Goal: Information Seeking & Learning: Learn about a topic

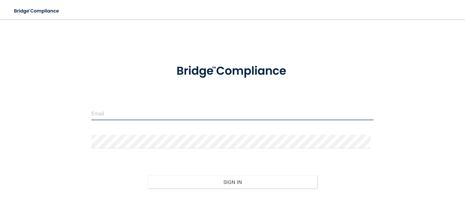
click at [124, 112] on input "email" at bounding box center [233, 113] width 282 height 14
type input "[EMAIL_ADDRESS][DOMAIN_NAME]"
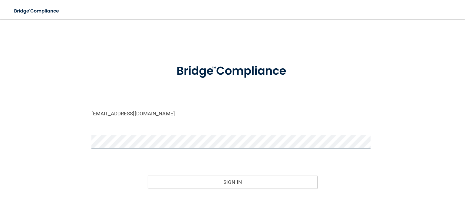
click at [148, 175] on button "Sign In" at bounding box center [232, 181] width 169 height 13
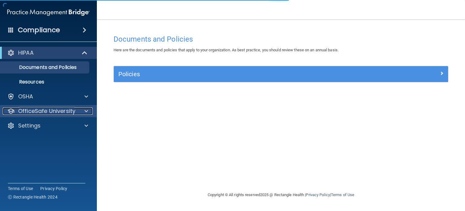
click at [35, 108] on p "OfficeSafe University" at bounding box center [46, 110] width 57 height 7
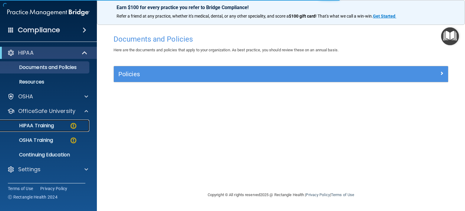
click at [38, 123] on p "HIPAA Training" at bounding box center [29, 125] width 50 height 6
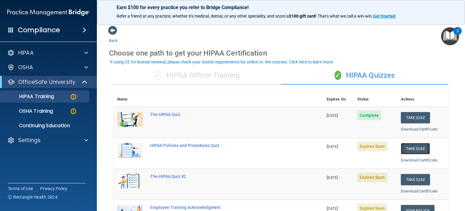
click at [411, 145] on button "Take Quiz" at bounding box center [415, 148] width 29 height 11
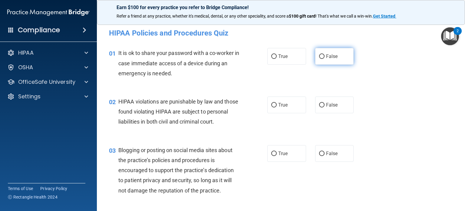
click at [319, 59] on label "False" at bounding box center [334, 56] width 39 height 17
click at [319, 59] on input "False" at bounding box center [321, 56] width 5 height 5
radio input "true"
click at [278, 105] on span "True" at bounding box center [282, 105] width 9 height 6
click at [277, 105] on input "True" at bounding box center [274, 105] width 5 height 5
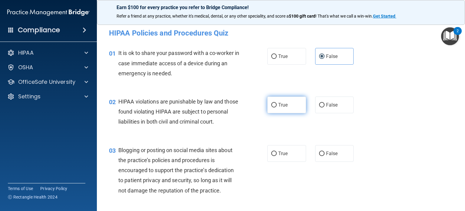
radio input "true"
click at [323, 162] on label "False" at bounding box center [334, 153] width 39 height 17
click at [323, 156] on input "False" at bounding box center [321, 153] width 5 height 5
radio input "true"
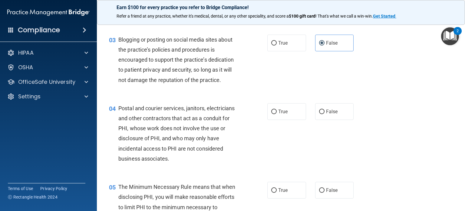
scroll to position [121, 0]
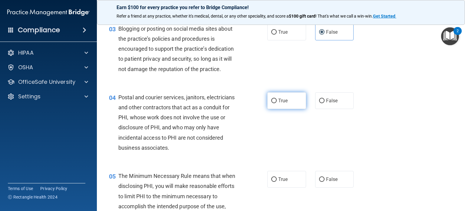
click at [272, 103] on input "True" at bounding box center [274, 100] width 5 height 5
radio input "true"
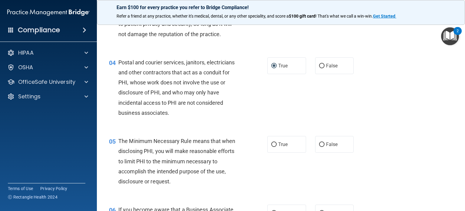
scroll to position [182, 0]
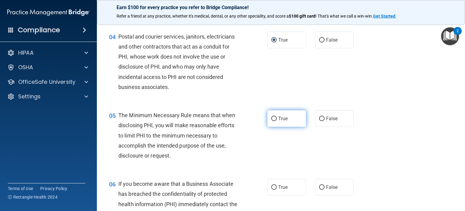
click at [274, 121] on input "True" at bounding box center [274, 118] width 5 height 5
radio input "true"
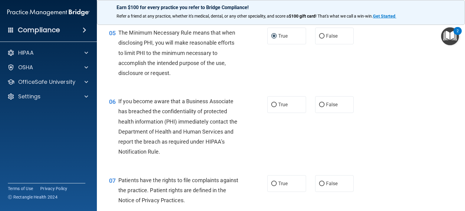
scroll to position [273, 0]
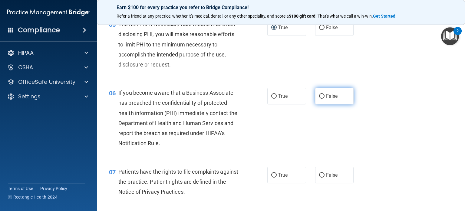
drag, startPoint x: 320, startPoint y: 105, endPoint x: 278, endPoint y: 130, distance: 48.5
click at [320, 98] on input "False" at bounding box center [321, 96] width 5 height 5
radio input "true"
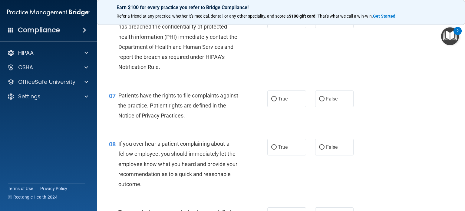
scroll to position [364, 0]
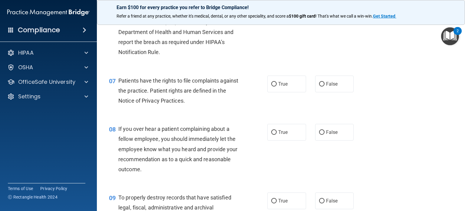
drag, startPoint x: 273, startPoint y: 94, endPoint x: 246, endPoint y: 108, distance: 30.6
click at [273, 86] on input "True" at bounding box center [274, 84] width 5 height 5
radio input "true"
click at [321, 135] on input "False" at bounding box center [321, 132] width 5 height 5
radio input "true"
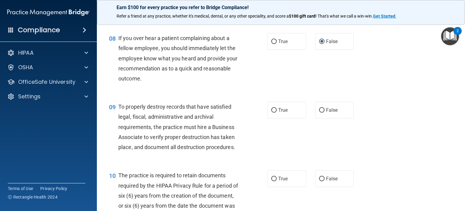
scroll to position [455, 0]
click at [319, 112] on input "False" at bounding box center [321, 110] width 5 height 5
radio input "true"
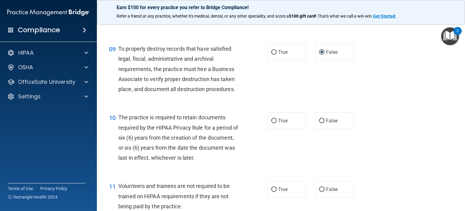
scroll to position [515, 0]
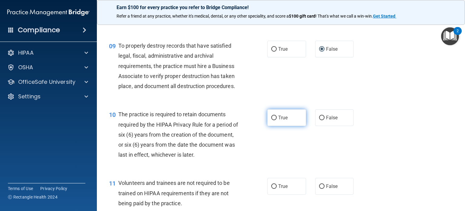
click at [274, 120] on input "True" at bounding box center [274, 117] width 5 height 5
radio input "true"
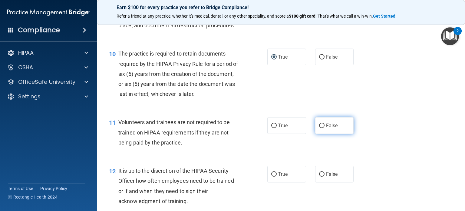
click at [319, 128] on input "False" at bounding box center [321, 125] width 5 height 5
radio input "true"
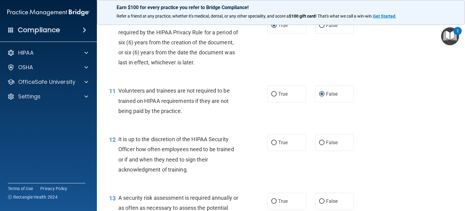
scroll to position [667, 0]
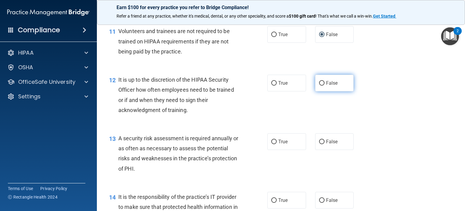
click at [319, 85] on input "False" at bounding box center [321, 83] width 5 height 5
radio input "true"
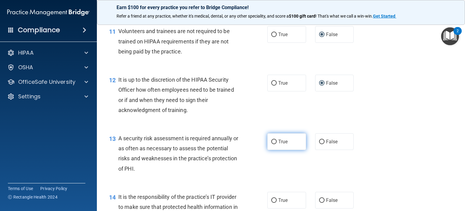
click at [272, 144] on input "True" at bounding box center [274, 141] width 5 height 5
radio input "true"
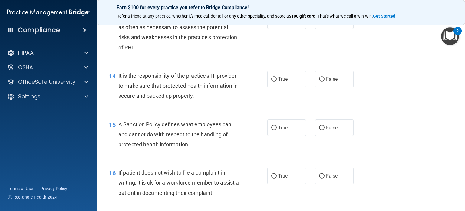
scroll to position [788, 0]
click at [321, 81] on input "False" at bounding box center [321, 79] width 5 height 5
radio input "true"
click at [323, 135] on label "False" at bounding box center [334, 127] width 39 height 17
click at [323, 130] on input "False" at bounding box center [321, 127] width 5 height 5
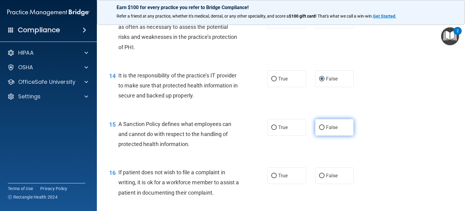
radio input "true"
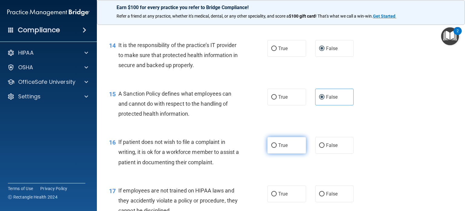
click at [274, 148] on input "True" at bounding box center [274, 145] width 5 height 5
radio input "true"
click at [370, 106] on div "15 A Sanction Policy defines what employees can and cannot do with respect to t…" at bounding box center [281, 105] width 353 height 48
click at [383, 178] on div "16 If patient does not wish to file a complaint in writing, it is ok for a work…" at bounding box center [281, 153] width 353 height 48
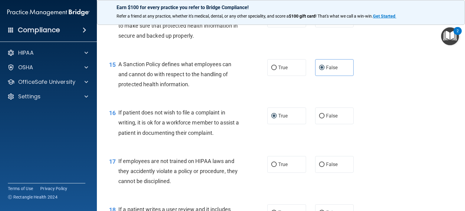
scroll to position [909, 0]
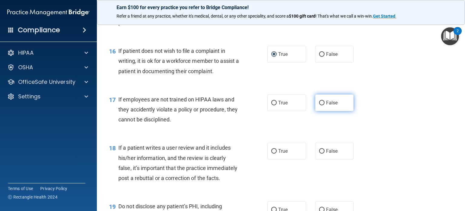
click at [319, 105] on input "False" at bounding box center [321, 103] width 5 height 5
radio input "true"
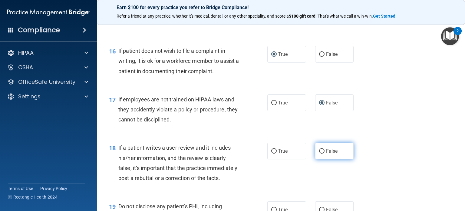
click at [320, 159] on label "False" at bounding box center [334, 150] width 39 height 17
click at [320, 153] on input "False" at bounding box center [321, 151] width 5 height 5
radio input "true"
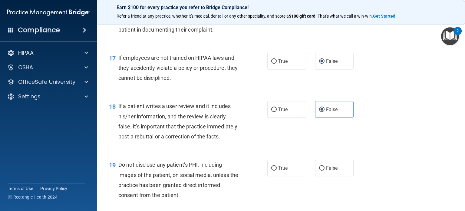
scroll to position [1000, 0]
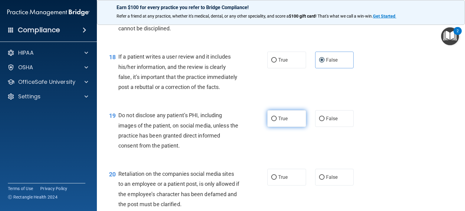
click at [275, 127] on label "True" at bounding box center [287, 118] width 39 height 17
click at [275, 121] on input "True" at bounding box center [274, 118] width 5 height 5
radio input "true"
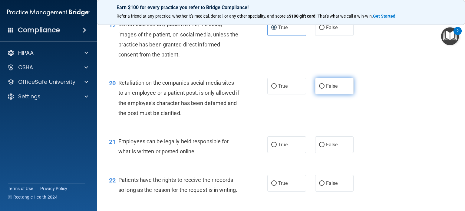
click at [320, 88] on input "False" at bounding box center [321, 86] width 5 height 5
radio input "true"
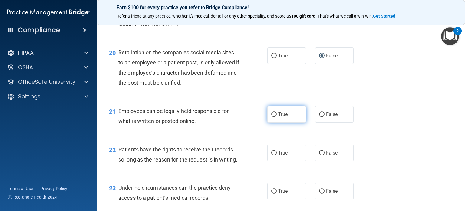
click at [268, 122] on label "True" at bounding box center [287, 114] width 39 height 17
click at [272, 117] on input "True" at bounding box center [274, 114] width 5 height 5
radio input "true"
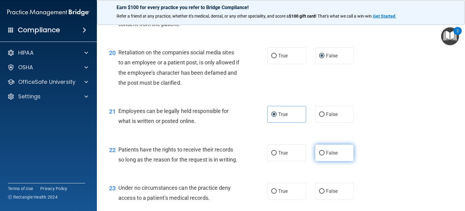
click at [320, 155] on input "False" at bounding box center [321, 153] width 5 height 5
radio input "true"
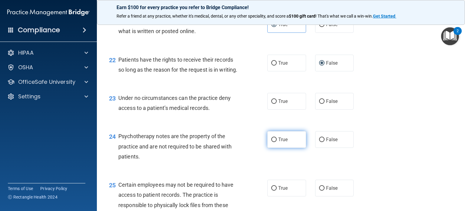
scroll to position [1212, 0]
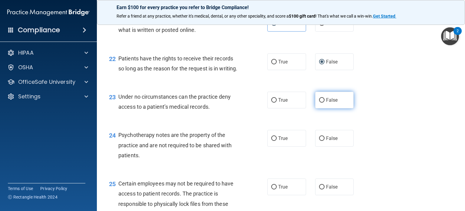
click at [321, 102] on input "False" at bounding box center [321, 100] width 5 height 5
radio input "true"
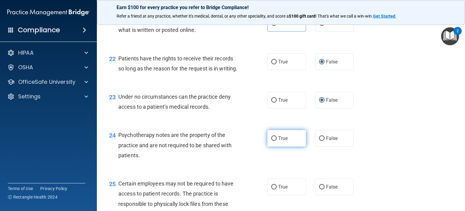
click at [272, 141] on input "True" at bounding box center [274, 138] width 5 height 5
radio input "true"
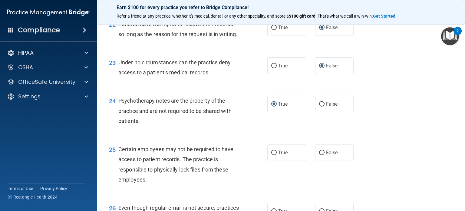
scroll to position [1273, 0]
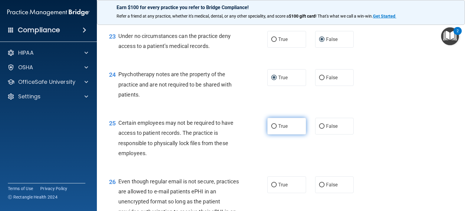
click at [272, 128] on input "True" at bounding box center [274, 126] width 5 height 5
radio input "true"
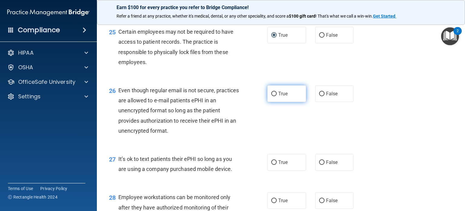
click at [273, 96] on input "True" at bounding box center [274, 94] width 5 height 5
radio input "true"
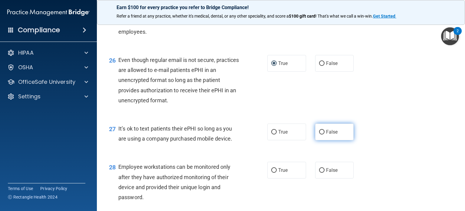
click at [319, 134] on input "False" at bounding box center [321, 132] width 5 height 5
radio input "true"
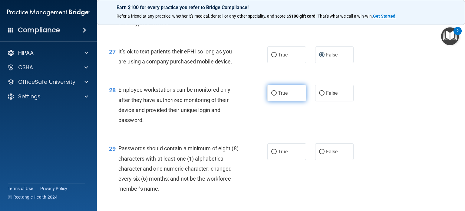
scroll to position [1485, 0]
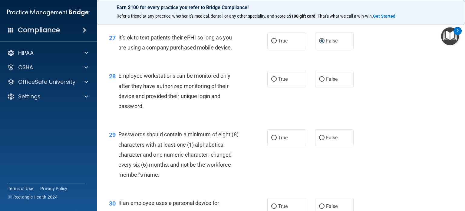
drag, startPoint x: 320, startPoint y: 166, endPoint x: 311, endPoint y: 174, distance: 12.4
click at [319, 140] on input "False" at bounding box center [321, 137] width 5 height 5
radio input "true"
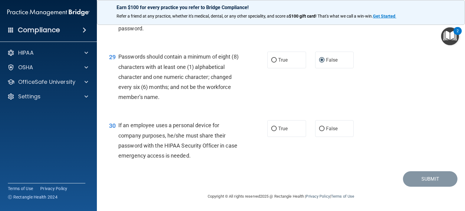
scroll to position [1593, 0]
click at [320, 126] on input "False" at bounding box center [321, 128] width 5 height 5
radio input "true"
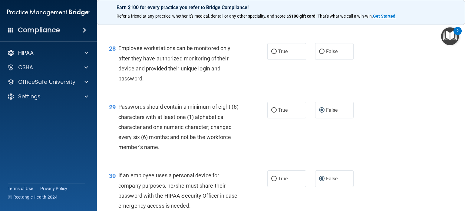
scroll to position [1515, 0]
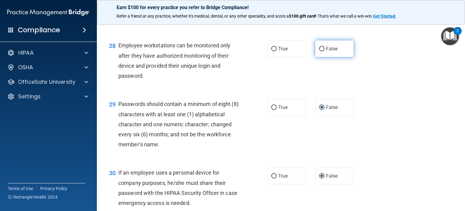
click at [323, 57] on label "False" at bounding box center [334, 48] width 39 height 17
click at [323, 51] on input "False" at bounding box center [321, 49] width 5 height 5
radio input "true"
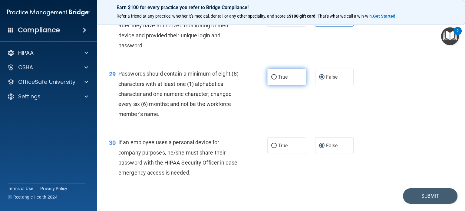
scroll to position [1576, 0]
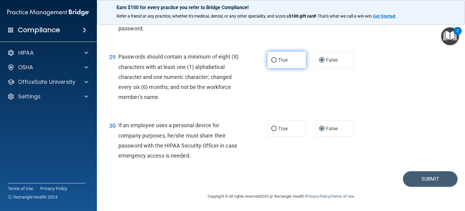
click at [272, 62] on input "True" at bounding box center [274, 60] width 5 height 5
radio input "true"
radio input "false"
click at [423, 181] on button "Submit" at bounding box center [430, 178] width 55 height 15
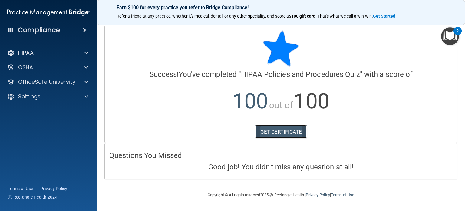
click at [269, 131] on link "GET CERTIFICATE" at bounding box center [281, 131] width 52 height 13
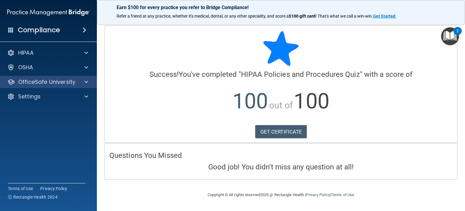
click at [40, 76] on div "OfficeSafe University" at bounding box center [48, 82] width 97 height 12
click at [43, 82] on p "OfficeSafe University" at bounding box center [46, 81] width 57 height 7
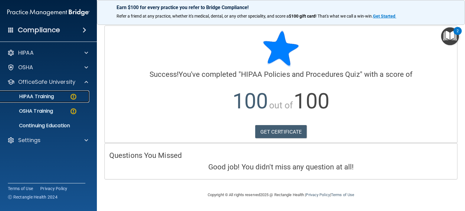
click at [41, 98] on p "HIPAA Training" at bounding box center [29, 96] width 50 height 6
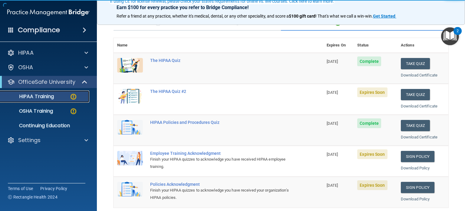
scroll to position [61, 0]
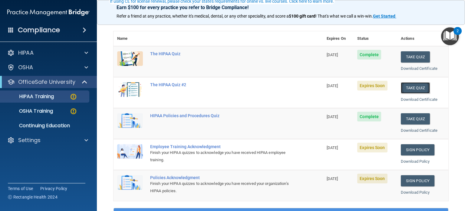
click at [408, 86] on button "Take Quiz" at bounding box center [415, 87] width 29 height 11
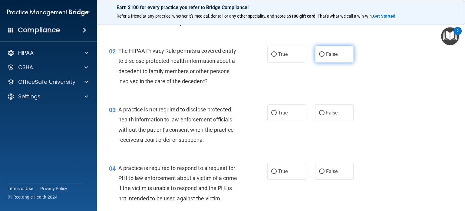
click at [319, 56] on input "False" at bounding box center [321, 54] width 5 height 5
radio input "true"
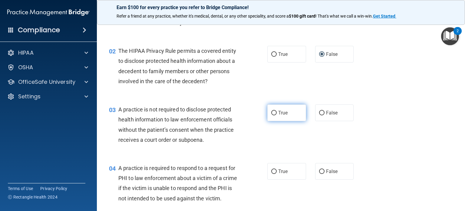
click at [274, 114] on input "True" at bounding box center [274, 113] width 5 height 5
radio input "true"
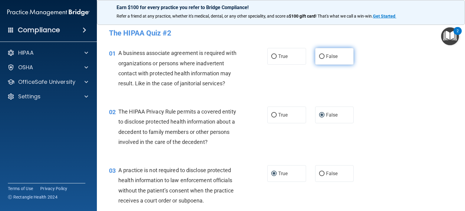
click at [320, 56] on input "False" at bounding box center [321, 56] width 5 height 5
radio input "true"
click at [272, 113] on input "True" at bounding box center [274, 115] width 5 height 5
radio input "true"
radio input "false"
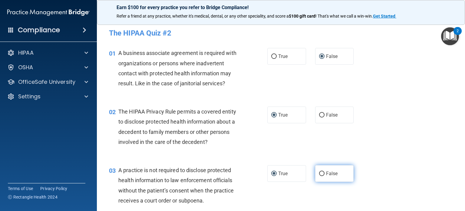
click at [319, 176] on label "False" at bounding box center [334, 173] width 39 height 17
click at [319, 176] on input "False" at bounding box center [321, 173] width 5 height 5
radio input "true"
radio input "false"
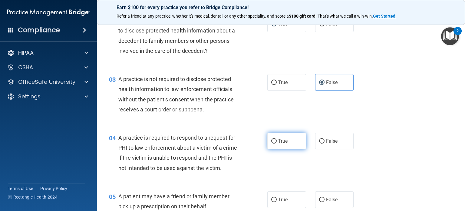
click at [272, 141] on input "True" at bounding box center [274, 141] width 5 height 5
radio input "true"
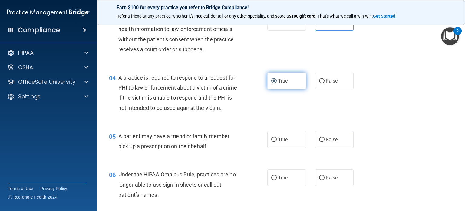
scroll to position [152, 0]
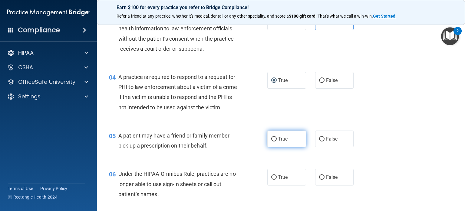
click at [272, 141] on input "True" at bounding box center [274, 139] width 5 height 5
radio input "true"
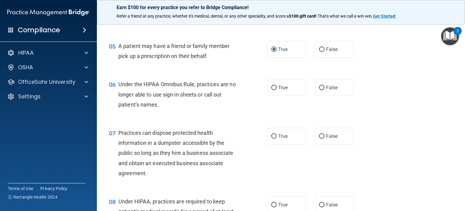
scroll to position [242, 0]
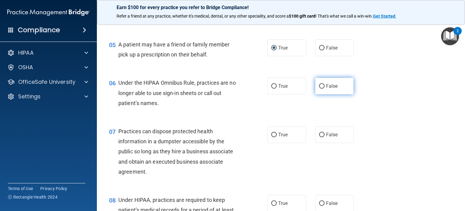
click at [319, 88] on input "False" at bounding box center [321, 86] width 5 height 5
radio input "true"
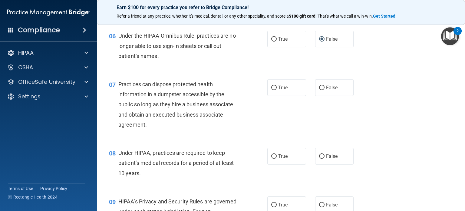
scroll to position [303, 0]
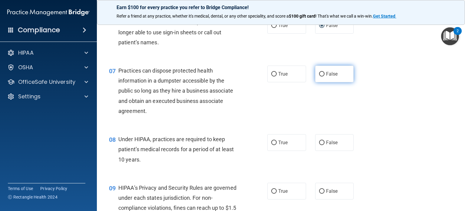
click at [317, 82] on label "False" at bounding box center [334, 73] width 39 height 17
click at [319, 76] on input "False" at bounding box center [321, 74] width 5 height 5
radio input "true"
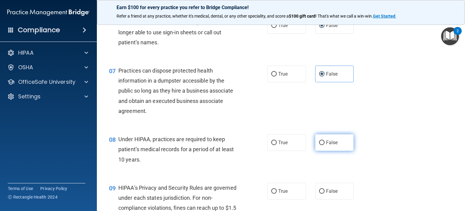
click at [319, 145] on input "False" at bounding box center [321, 142] width 5 height 5
radio input "true"
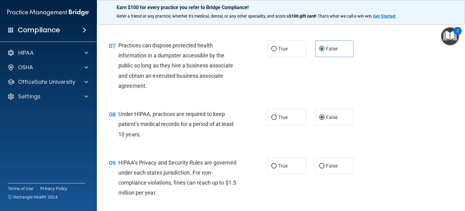
scroll to position [364, 0]
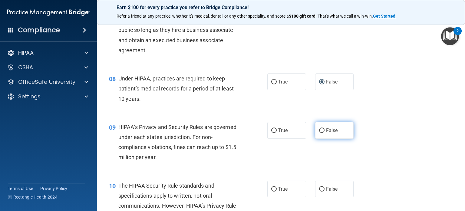
click at [319, 133] on input "False" at bounding box center [321, 130] width 5 height 5
radio input "true"
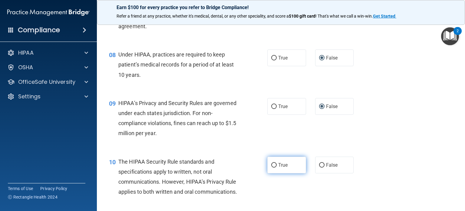
scroll to position [424, 0]
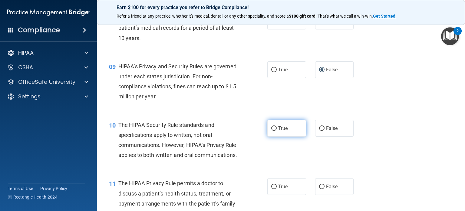
click at [269, 133] on label "True" at bounding box center [287, 128] width 39 height 17
click at [272, 131] on input "True" at bounding box center [274, 128] width 5 height 5
radio input "true"
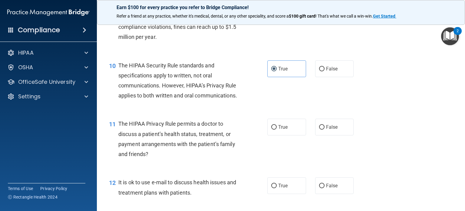
scroll to position [485, 0]
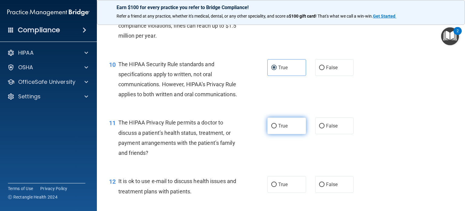
drag, startPoint x: 269, startPoint y: 145, endPoint x: 269, endPoint y: 151, distance: 5.8
click at [272, 128] on input "True" at bounding box center [274, 126] width 5 height 5
radio input "true"
click at [268, 192] on label "True" at bounding box center [287, 184] width 39 height 17
click at [272, 187] on input "True" at bounding box center [274, 184] width 5 height 5
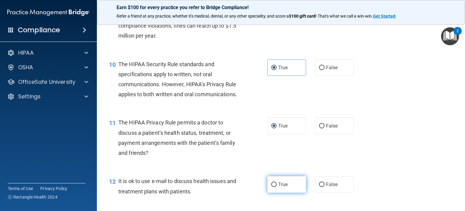
radio input "true"
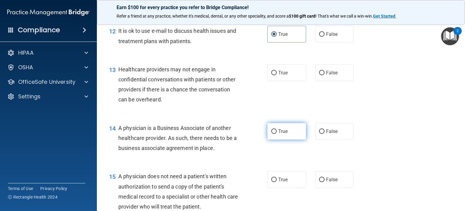
scroll to position [636, 0]
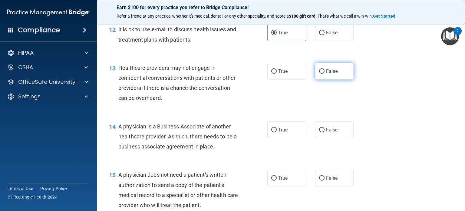
click at [322, 79] on label "False" at bounding box center [334, 71] width 39 height 17
click at [322, 74] on input "False" at bounding box center [321, 71] width 5 height 5
radio input "true"
click at [319, 138] on label "False" at bounding box center [334, 129] width 39 height 17
click at [319, 132] on input "False" at bounding box center [321, 130] width 5 height 5
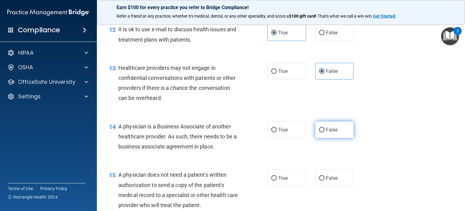
radio input "true"
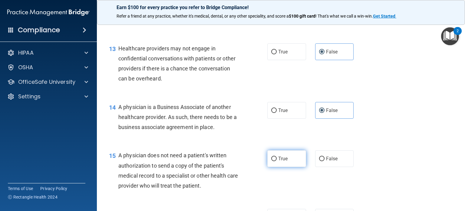
scroll to position [667, 0]
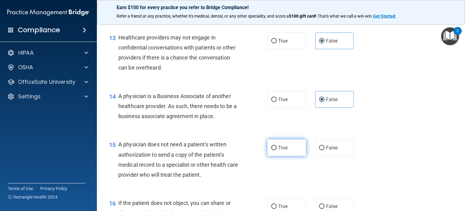
click at [272, 150] on input "True" at bounding box center [274, 147] width 5 height 5
radio input "true"
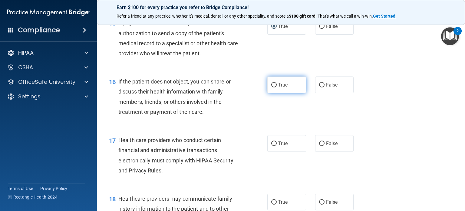
click at [268, 93] on label "True" at bounding box center [287, 84] width 39 height 17
click at [272, 87] on input "True" at bounding box center [274, 85] width 5 height 5
radio input "true"
click at [272, 146] on input "True" at bounding box center [274, 143] width 5 height 5
radio input "true"
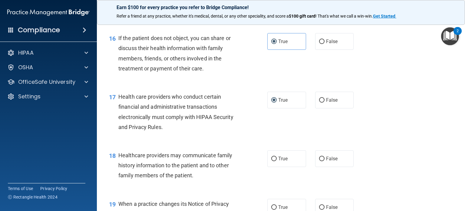
scroll to position [879, 0]
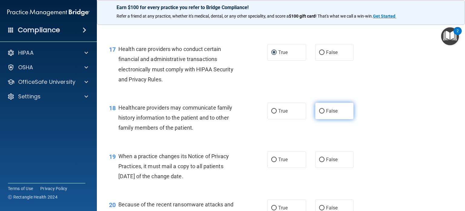
click at [315, 119] on label "False" at bounding box center [334, 110] width 39 height 17
click at [319, 113] on input "False" at bounding box center [321, 111] width 5 height 5
radio input "true"
click at [319, 168] on label "False" at bounding box center [334, 159] width 39 height 17
click at [319, 162] on input "False" at bounding box center [321, 159] width 5 height 5
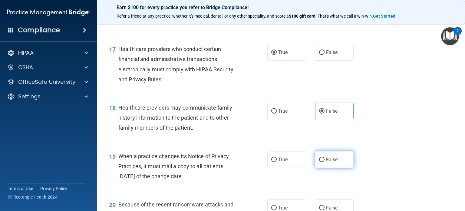
radio input "true"
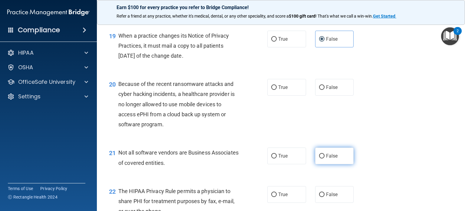
scroll to position [1000, 0]
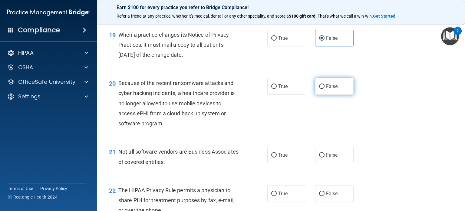
click at [319, 89] on input "False" at bounding box center [321, 86] width 5 height 5
radio input "true"
drag, startPoint x: 274, startPoint y: 175, endPoint x: 283, endPoint y: 176, distance: 9.1
click at [274, 157] on input "True" at bounding box center [274, 155] width 5 height 5
radio input "true"
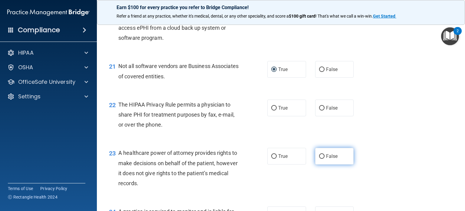
scroll to position [1121, 0]
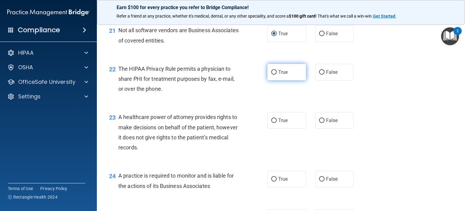
click at [272, 75] on input "True" at bounding box center [274, 72] width 5 height 5
radio input "true"
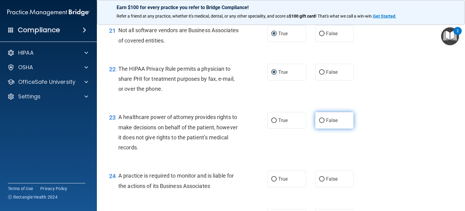
click at [317, 128] on label "False" at bounding box center [334, 120] width 39 height 17
click at [319, 123] on input "False" at bounding box center [321, 120] width 5 height 5
radio input "true"
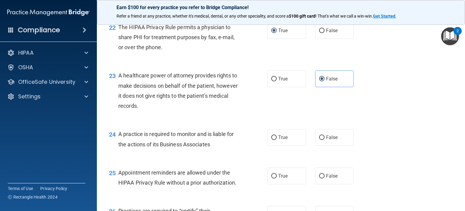
scroll to position [1212, 0]
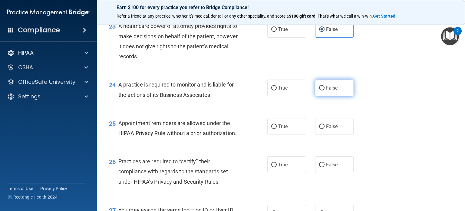
click at [321, 90] on input "False" at bounding box center [321, 88] width 5 height 5
radio input "true"
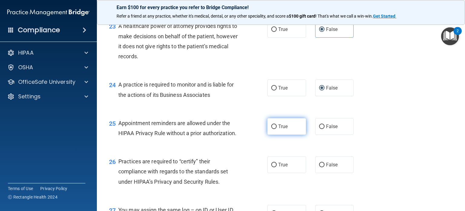
click at [272, 129] on input "True" at bounding box center [274, 126] width 5 height 5
radio input "true"
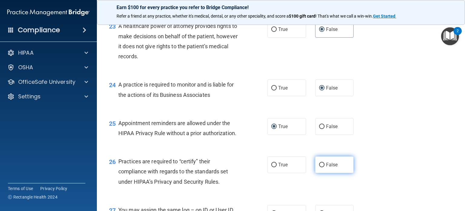
click at [315, 173] on label "False" at bounding box center [334, 164] width 39 height 17
click at [319, 167] on input "False" at bounding box center [321, 164] width 5 height 5
radio input "true"
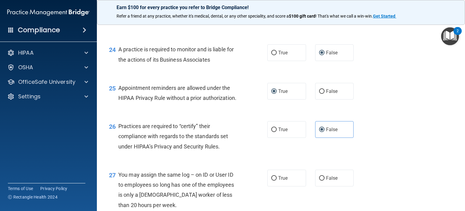
scroll to position [1303, 0]
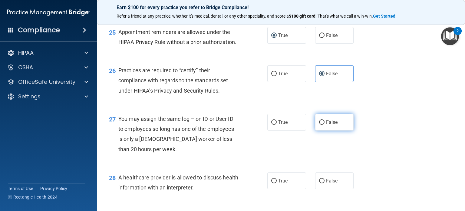
click at [326, 125] on span "False" at bounding box center [332, 122] width 12 height 6
click at [324, 125] on input "False" at bounding box center [321, 122] width 5 height 5
radio input "true"
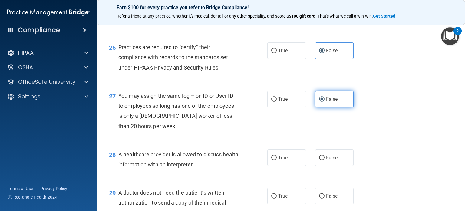
scroll to position [1364, 0]
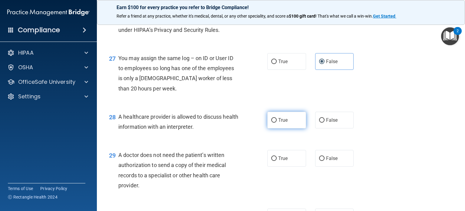
click at [276, 128] on label "True" at bounding box center [287, 120] width 39 height 17
click at [276, 122] on input "True" at bounding box center [274, 120] width 5 height 5
radio input "true"
click at [274, 161] on input "True" at bounding box center [274, 158] width 5 height 5
radio input "true"
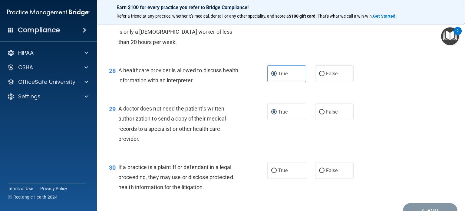
scroll to position [1454, 0]
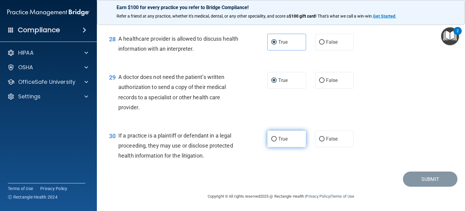
click at [272, 141] on input "True" at bounding box center [274, 139] width 5 height 5
radio input "true"
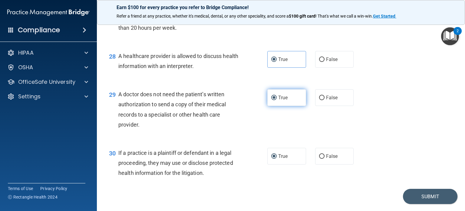
scroll to position [1462, 0]
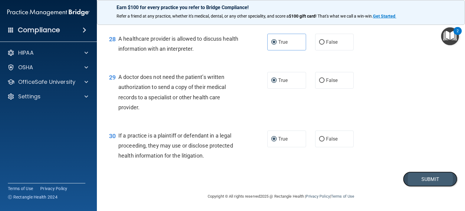
click at [421, 178] on button "Submit" at bounding box center [430, 178] width 55 height 15
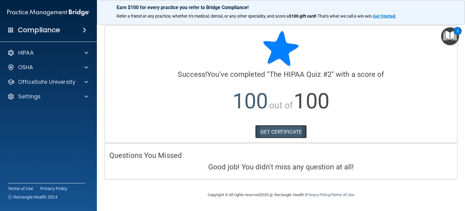
click at [275, 131] on link "GET CERTIFICATE" at bounding box center [281, 131] width 52 height 13
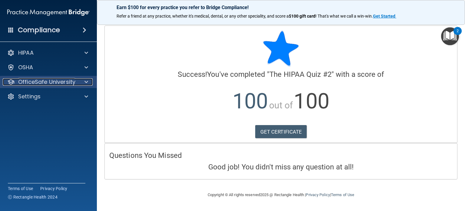
click at [43, 83] on p "OfficeSafe University" at bounding box center [46, 81] width 57 height 7
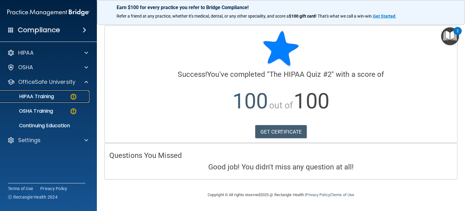
click at [40, 95] on p "HIPAA Training" at bounding box center [29, 96] width 50 height 6
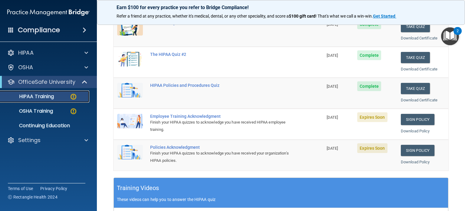
scroll to position [121, 0]
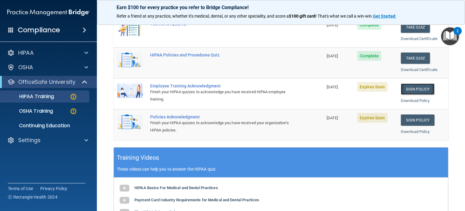
click at [410, 85] on link "Sign Policy" at bounding box center [418, 88] width 34 height 11
click at [414, 117] on link "Sign Policy" at bounding box center [418, 119] width 34 height 11
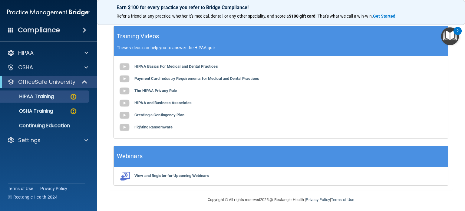
scroll to position [244, 0]
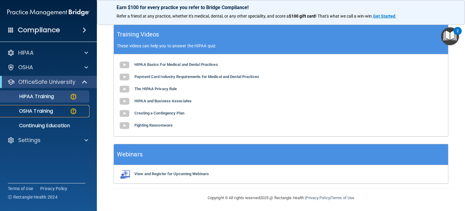
click at [43, 108] on p "OSHA Training" at bounding box center [28, 111] width 49 height 6
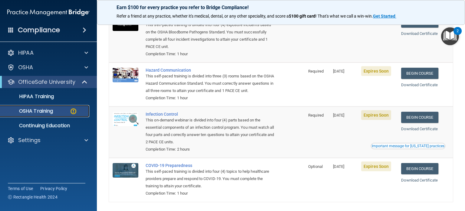
scroll to position [104, 0]
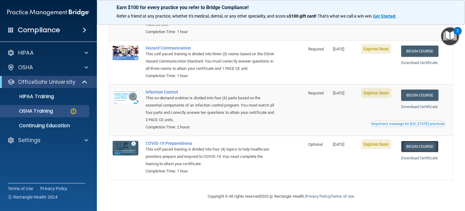
click at [425, 144] on link "Begin Course" at bounding box center [419, 146] width 37 height 11
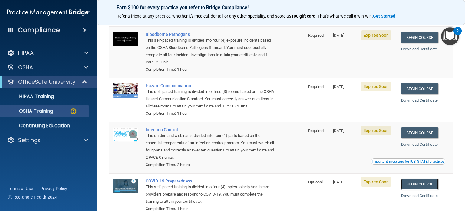
scroll to position [0, 0]
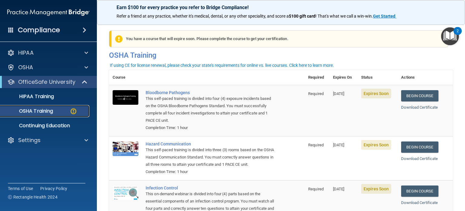
click at [39, 109] on p "OSHA Training" at bounding box center [28, 111] width 49 height 6
click at [41, 95] on p "HIPAA Training" at bounding box center [29, 96] width 50 height 6
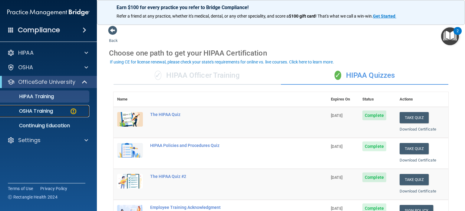
click at [44, 112] on p "OSHA Training" at bounding box center [28, 111] width 49 height 6
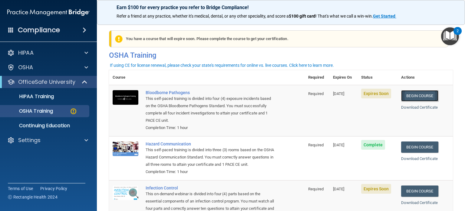
click at [415, 93] on link "Begin Course" at bounding box center [419, 95] width 37 height 11
click at [23, 51] on p "HIPAA" at bounding box center [25, 52] width 15 height 7
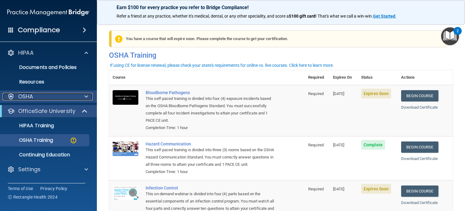
click at [29, 96] on p "OSHA" at bounding box center [25, 96] width 15 height 7
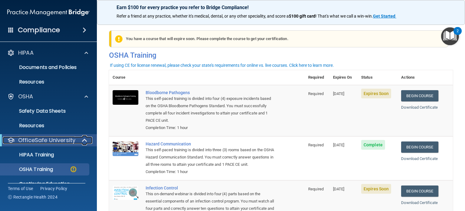
click at [56, 138] on p "OfficeSafe University" at bounding box center [46, 139] width 57 height 7
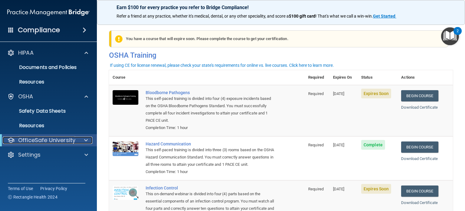
click at [56, 138] on p "OfficeSafe University" at bounding box center [46, 139] width 57 height 7
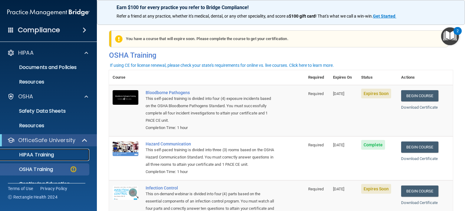
click at [40, 153] on p "HIPAA Training" at bounding box center [29, 155] width 50 height 6
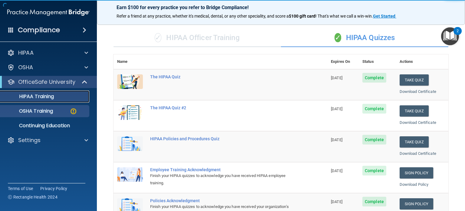
scroll to position [30, 0]
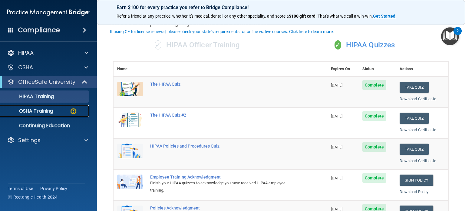
click at [27, 111] on p "OSHA Training" at bounding box center [28, 111] width 49 height 6
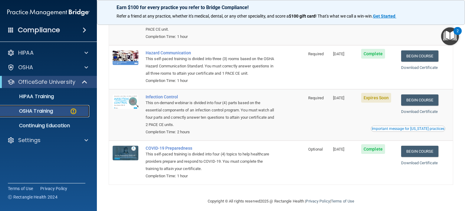
scroll to position [104, 0]
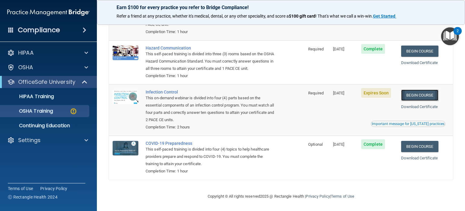
click at [417, 93] on link "Begin Course" at bounding box center [419, 94] width 37 height 11
click at [34, 95] on p "HIPAA Training" at bounding box center [29, 96] width 50 height 6
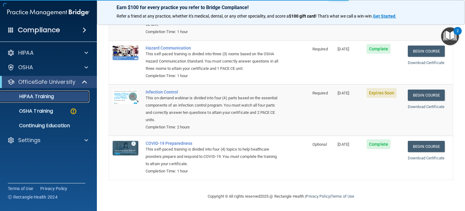
scroll to position [244, 0]
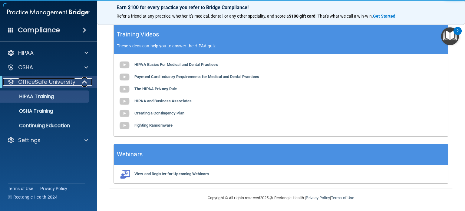
click at [40, 82] on p "OfficeSafe University" at bounding box center [46, 81] width 57 height 7
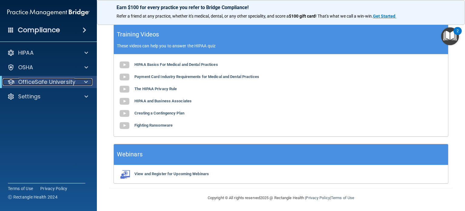
click at [40, 82] on p "OfficeSafe University" at bounding box center [46, 81] width 57 height 7
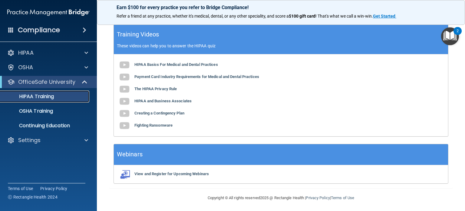
click at [41, 96] on p "HIPAA Training" at bounding box center [29, 96] width 50 height 6
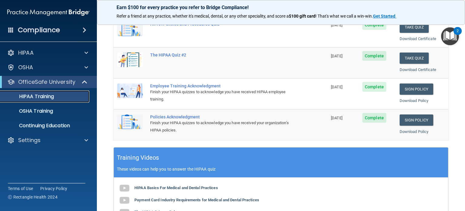
scroll to position [0, 0]
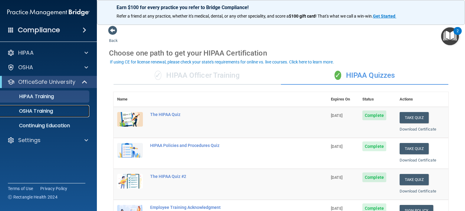
click at [50, 114] on p "OSHA Training" at bounding box center [28, 111] width 49 height 6
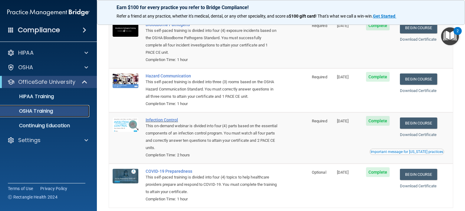
scroll to position [80, 0]
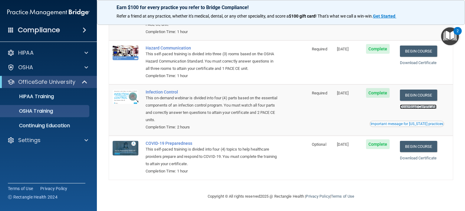
click at [417, 106] on link "Download Certificate" at bounding box center [418, 106] width 37 height 5
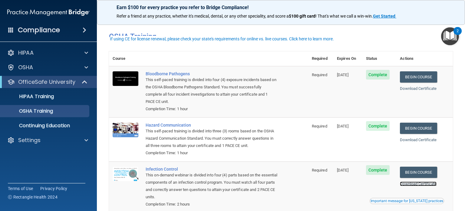
scroll to position [0, 0]
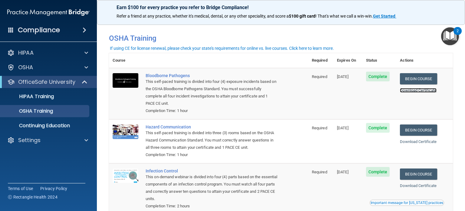
click at [417, 90] on link "Download Certificate" at bounding box center [418, 90] width 37 height 5
click at [65, 12] on img at bounding box center [48, 12] width 82 height 12
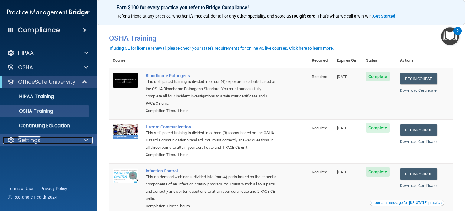
click at [41, 139] on div "Settings" at bounding box center [40, 139] width 75 height 7
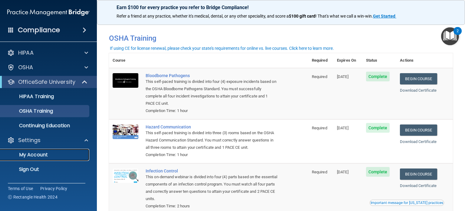
click at [42, 154] on p "My Account" at bounding box center [45, 155] width 83 height 6
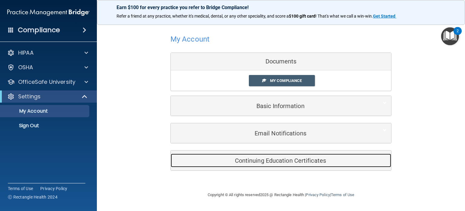
click at [267, 158] on h5 "Continuing Education Certificates" at bounding box center [271, 160] width 193 height 7
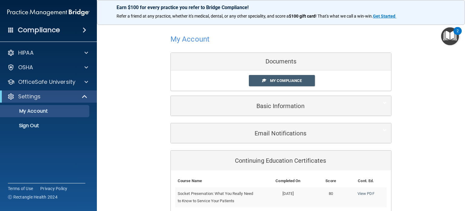
click at [273, 60] on div "Documents" at bounding box center [281, 62] width 221 height 18
click at [288, 62] on div "Documents" at bounding box center [281, 62] width 221 height 18
click at [282, 80] on span "My Compliance" at bounding box center [286, 80] width 32 height 5
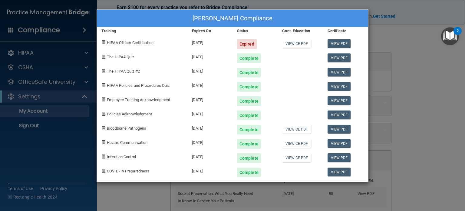
click at [408, 39] on div "Lori Ann Pennor's Compliance Training Expires On Status Cont. Education Certifi…" at bounding box center [232, 105] width 465 height 211
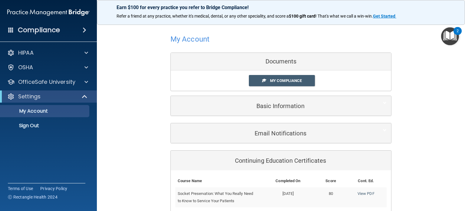
click at [286, 61] on div "Documents" at bounding box center [281, 62] width 221 height 18
click at [39, 53] on div "HIPAA" at bounding box center [40, 52] width 75 height 7
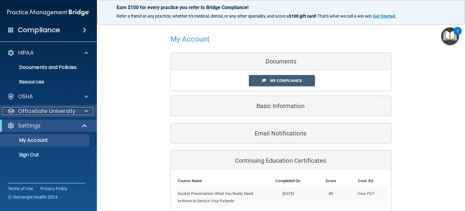
click at [48, 109] on p "OfficeSafe University" at bounding box center [46, 110] width 57 height 7
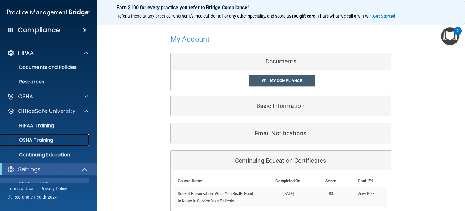
click at [43, 136] on link "OSHA Training" at bounding box center [41, 140] width 95 height 12
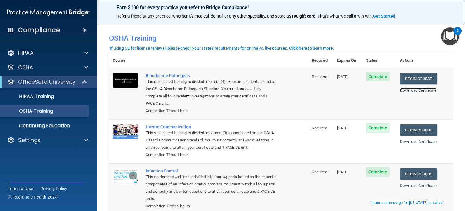
click at [419, 90] on link "Download Certificate" at bounding box center [418, 90] width 37 height 5
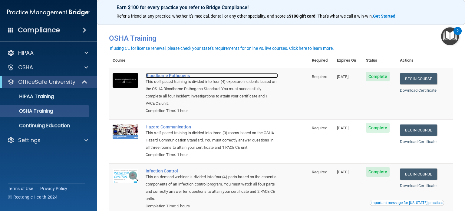
click at [182, 75] on div "Bloodborne Pathogens" at bounding box center [212, 75] width 132 height 5
click at [452, 38] on img "Open Resource Center, 2 new notifications" at bounding box center [450, 36] width 18 height 18
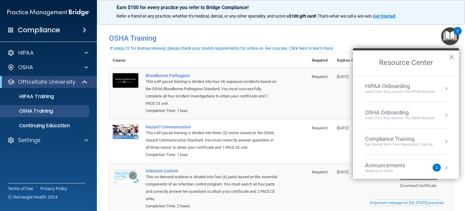
click at [300, 142] on td "Hazard Communication This self-paced training is divided into three (3) rooms b…" at bounding box center [225, 141] width 166 height 44
click at [291, 102] on td "Bloodborne Pathogens This self-paced training is divided into four (4) exposure…" at bounding box center [225, 93] width 166 height 51
click at [453, 55] on button "×" at bounding box center [452, 57] width 6 height 10
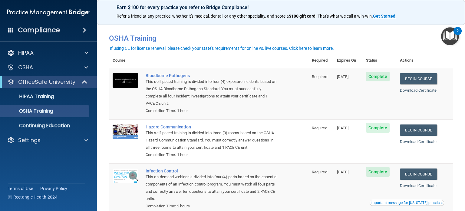
click at [294, 112] on td "Bloodborne Pathogens This self-paced training is divided into four (4) exposure…" at bounding box center [225, 93] width 166 height 51
click at [168, 76] on div "Bloodborne Pathogens" at bounding box center [212, 75] width 132 height 5
click at [375, 104] on td "Complete" at bounding box center [380, 93] width 34 height 51
click at [355, 97] on td "09/09/2026" at bounding box center [348, 93] width 29 height 51
click at [82, 142] on div at bounding box center [85, 139] width 15 height 7
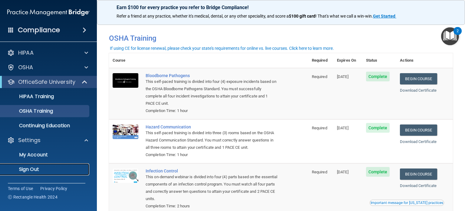
click at [53, 167] on p "Sign Out" at bounding box center [45, 169] width 83 height 6
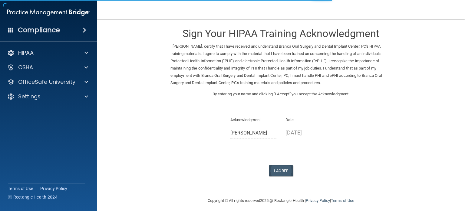
scroll to position [8, 0]
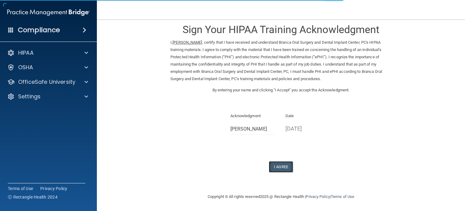
click at [280, 167] on button "I Agree" at bounding box center [281, 166] width 24 height 11
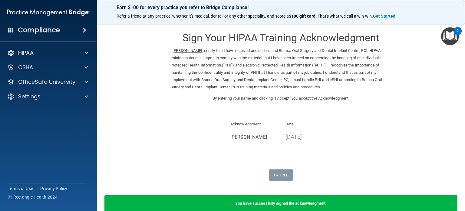
scroll to position [0, 0]
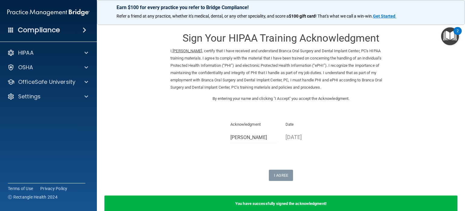
click at [354, 98] on p "By entering your name and clicking "I Accept" you accept the Acknowledgment." at bounding box center [281, 98] width 221 height 7
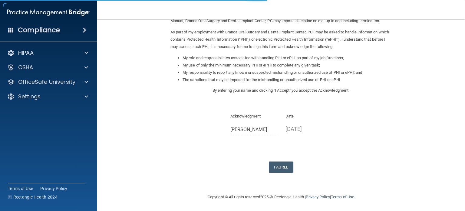
scroll to position [67, 0]
click at [278, 162] on button "I Agree" at bounding box center [281, 166] width 24 height 11
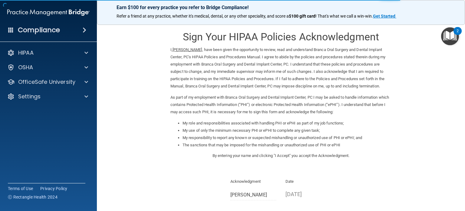
scroll to position [0, 0]
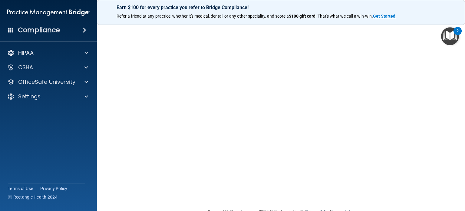
scroll to position [3, 0]
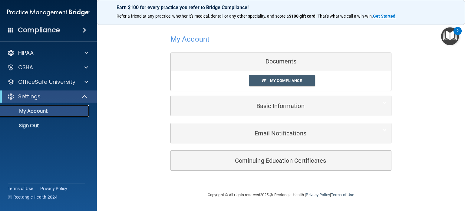
click at [65, 107] on link "My Account" at bounding box center [41, 111] width 95 height 12
click at [54, 110] on p "My Account" at bounding box center [45, 111] width 83 height 6
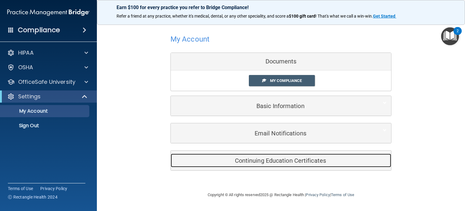
click at [254, 160] on h5 "Continuing Education Certificates" at bounding box center [271, 160] width 193 height 7
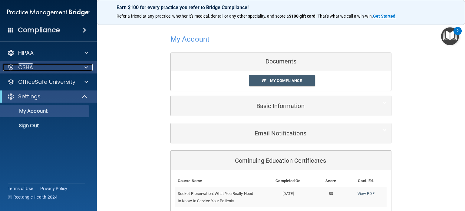
click at [48, 64] on div "OSHA" at bounding box center [40, 67] width 75 height 7
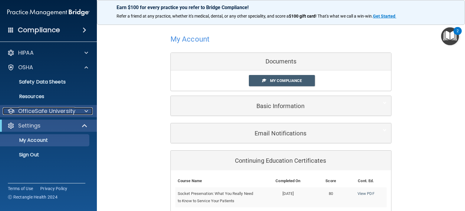
click at [46, 107] on p "OfficeSafe University" at bounding box center [46, 110] width 57 height 7
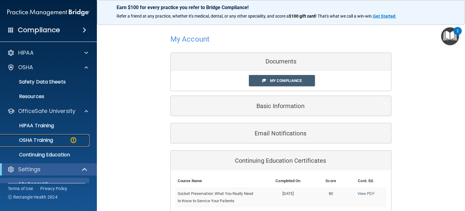
click at [47, 137] on p "OSHA Training" at bounding box center [28, 140] width 49 height 6
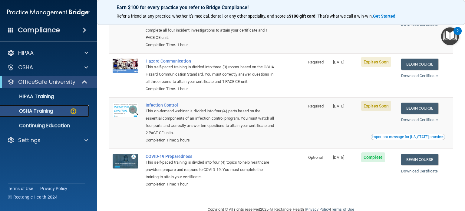
scroll to position [104, 0]
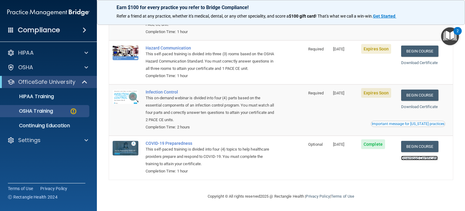
click at [415, 157] on link "Download Certificate" at bounding box center [419, 157] width 37 height 5
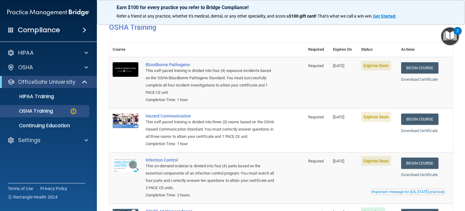
scroll to position [91, 0]
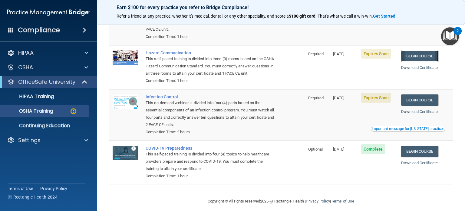
click at [424, 55] on link "Begin Course" at bounding box center [419, 55] width 37 height 11
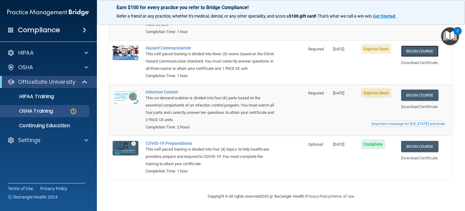
scroll to position [0, 0]
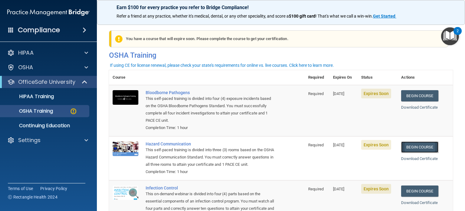
click at [418, 147] on link "Begin Course" at bounding box center [419, 146] width 37 height 11
click at [418, 159] on link "Download Certificate" at bounding box center [419, 158] width 37 height 5
click at [411, 142] on div "Begin Course" at bounding box center [425, 146] width 48 height 11
click at [413, 149] on link "Begin Course" at bounding box center [419, 146] width 37 height 11
click at [36, 54] on div "HIPAA" at bounding box center [40, 52] width 75 height 7
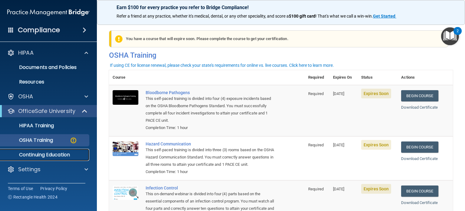
click at [56, 155] on p "Continuing Education" at bounding box center [45, 155] width 83 height 6
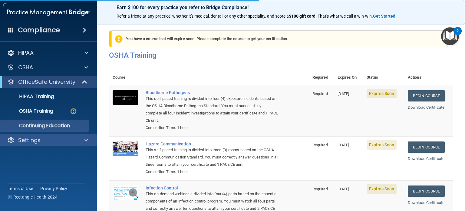
click at [44, 144] on div "Settings" at bounding box center [48, 140] width 97 height 12
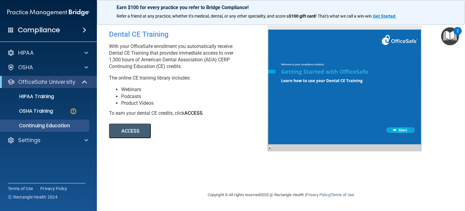
click at [38, 46] on div "HIPAA Documents and Policies Report an Incident Business Associates Emergency P…" at bounding box center [48, 97] width 97 height 107
click at [80, 26] on div "Compliance" at bounding box center [48, 29] width 97 height 13
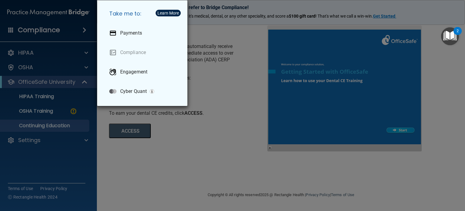
click at [61, 31] on div "Take me to: Payments Compliance Engagement Cyber Quant" at bounding box center [232, 105] width 465 height 211
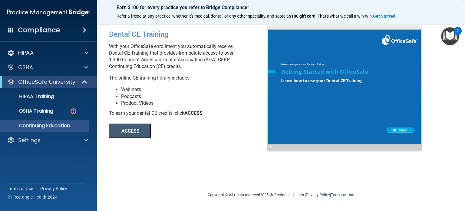
click at [446, 85] on div "Dental CE Training With your OfficeSafe enrollment you automatically receive De…" at bounding box center [281, 104] width 344 height 159
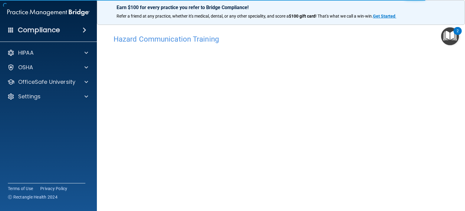
scroll to position [17, 0]
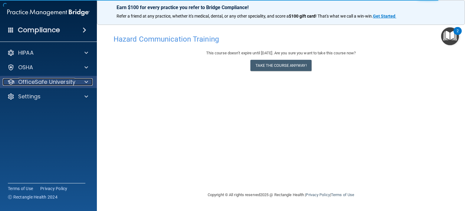
click at [32, 79] on p "OfficeSafe University" at bounding box center [46, 81] width 57 height 7
click at [42, 81] on p "OfficeSafe University" at bounding box center [46, 81] width 57 height 7
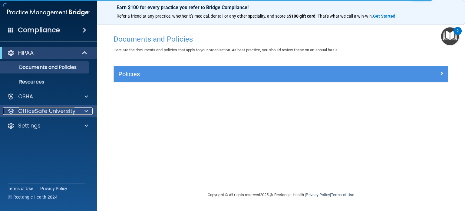
click at [68, 111] on p "OfficeSafe University" at bounding box center [46, 110] width 57 height 7
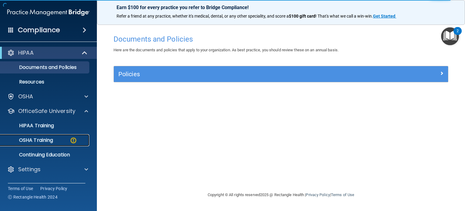
click at [52, 137] on p "OSHA Training" at bounding box center [28, 140] width 49 height 6
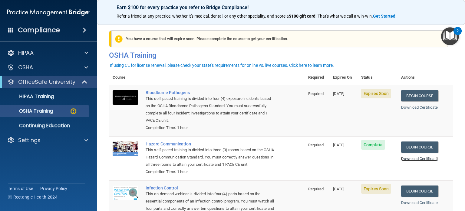
click at [412, 159] on link "Download Certificate" at bounding box center [419, 158] width 37 height 5
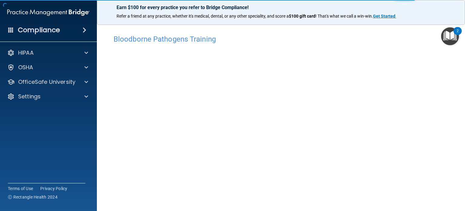
scroll to position [8, 0]
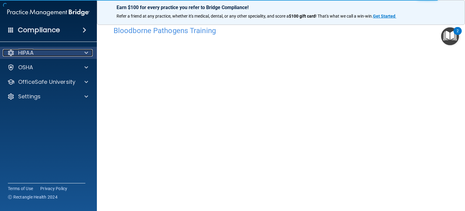
click at [31, 53] on p "HIPAA" at bounding box center [25, 52] width 15 height 7
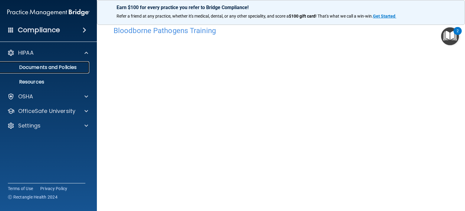
click at [36, 65] on p "Documents and Policies" at bounding box center [45, 67] width 83 height 6
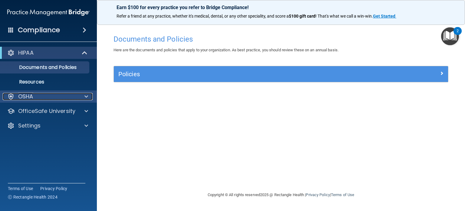
click at [37, 94] on div "OSHA" at bounding box center [40, 96] width 75 height 7
click at [33, 97] on p "OSHA" at bounding box center [25, 96] width 15 height 7
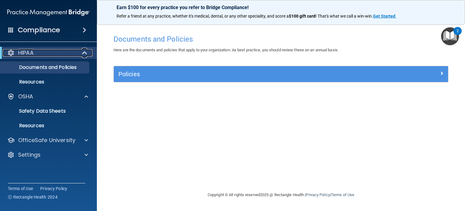
click at [33, 52] on p "HIPAA" at bounding box center [25, 52] width 15 height 7
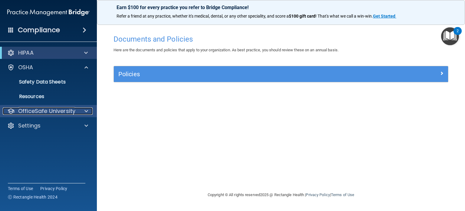
click at [46, 110] on p "OfficeSafe University" at bounding box center [46, 110] width 57 height 7
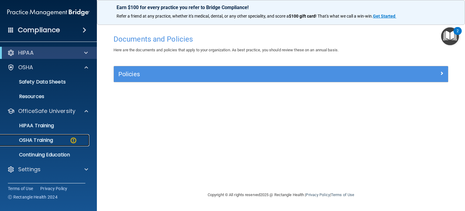
click at [43, 138] on p "OSHA Training" at bounding box center [28, 140] width 49 height 6
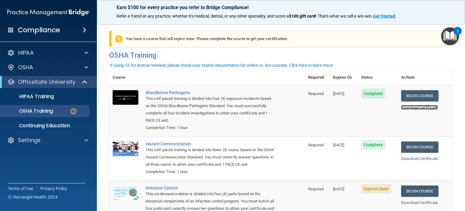
click at [423, 109] on link "Download Certificate" at bounding box center [419, 107] width 37 height 5
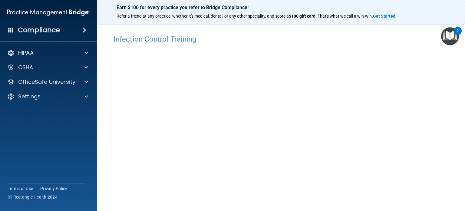
scroll to position [30, 0]
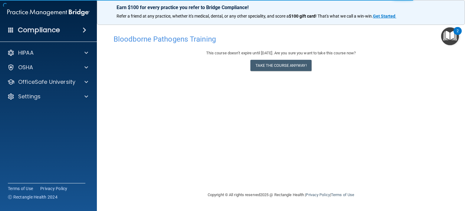
click at [457, 34] on div "2" at bounding box center [458, 31] width 8 height 8
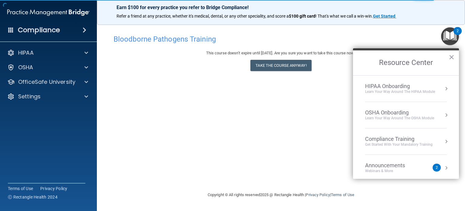
click at [228, 142] on div "Bloodborne Pathogens Training This course doesn’t expire until 09/09/2026. Are …" at bounding box center [281, 111] width 344 height 159
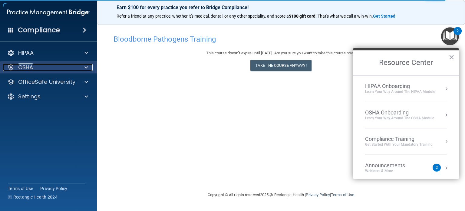
click at [44, 69] on div "OSHA" at bounding box center [40, 67] width 75 height 7
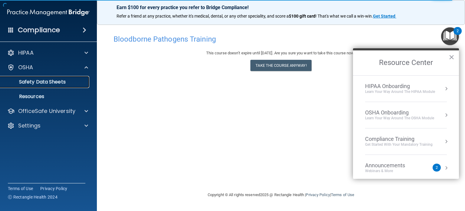
click at [47, 80] on p "Safety Data Sheets" at bounding box center [45, 82] width 83 height 6
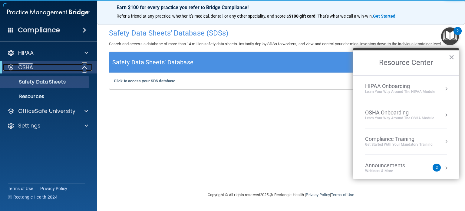
click at [41, 67] on div "OSHA" at bounding box center [40, 67] width 75 height 7
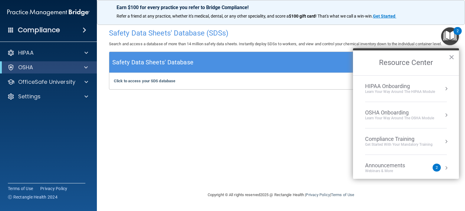
drag, startPoint x: 218, startPoint y: 118, endPoint x: 180, endPoint y: 114, distance: 38.4
click at [218, 118] on div "Safety Data Sheets' Database (SDSs) Search and access a database of more than 1…" at bounding box center [281, 104] width 344 height 159
click at [449, 58] on button "×" at bounding box center [452, 57] width 6 height 10
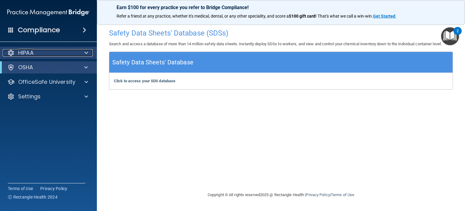
click at [36, 52] on div "HIPAA" at bounding box center [40, 52] width 75 height 7
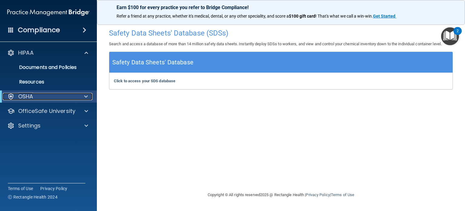
click at [39, 98] on div "OSHA" at bounding box center [40, 96] width 75 height 7
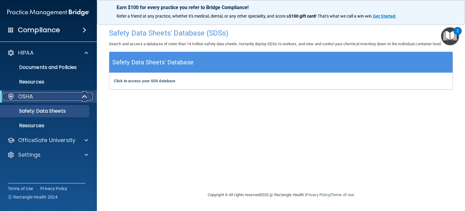
click at [38, 95] on div "OSHA" at bounding box center [40, 96] width 75 height 7
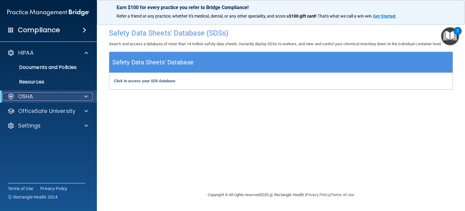
click at [38, 95] on div "OSHA" at bounding box center [40, 96] width 75 height 7
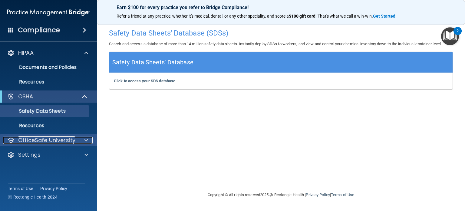
click at [50, 143] on p "OfficeSafe University" at bounding box center [46, 139] width 57 height 7
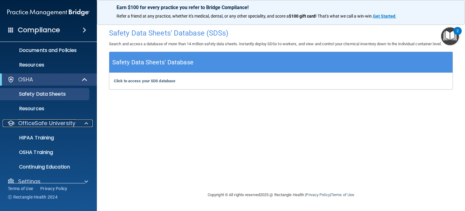
scroll to position [26, 0]
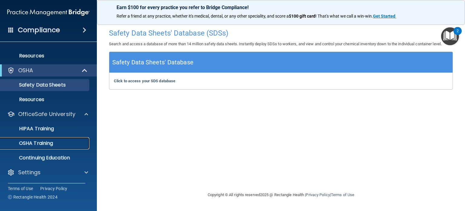
click at [40, 144] on p "OSHA Training" at bounding box center [28, 143] width 49 height 6
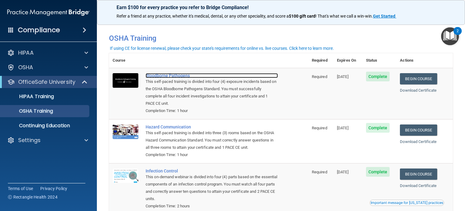
click at [166, 78] on div "Bloodborne Pathogens" at bounding box center [212, 75] width 132 height 5
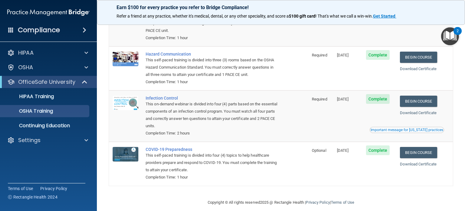
scroll to position [80, 0]
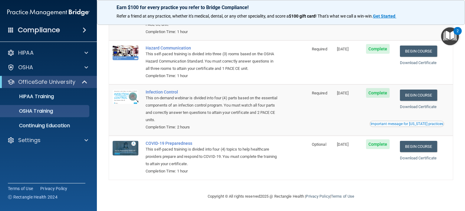
click at [382, 92] on span "Complete" at bounding box center [378, 93] width 24 height 10
click at [374, 144] on span "Complete" at bounding box center [378, 144] width 24 height 10
click at [384, 91] on span "Complete" at bounding box center [378, 93] width 24 height 10
click at [69, 142] on div "Settings" at bounding box center [40, 139] width 75 height 7
click at [65, 126] on p "Continuing Education" at bounding box center [45, 125] width 83 height 6
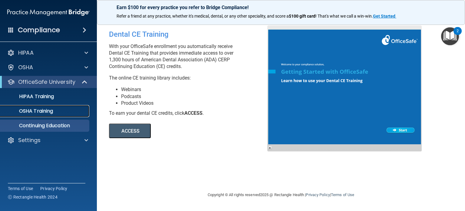
click at [35, 110] on p "OSHA Training" at bounding box center [28, 111] width 49 height 6
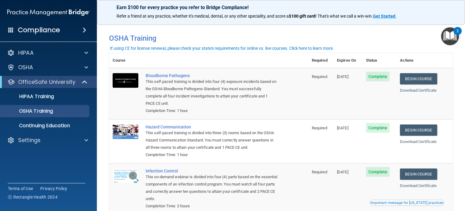
click at [68, 29] on div "Compliance" at bounding box center [48, 29] width 97 height 13
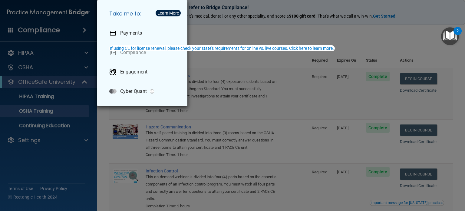
click at [70, 31] on div "Take me to: Payments Compliance Engagement Cyber Quant" at bounding box center [232, 105] width 465 height 211
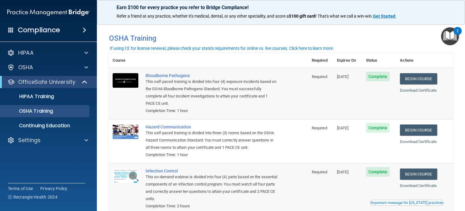
click at [70, 31] on div "Compliance" at bounding box center [48, 29] width 97 height 13
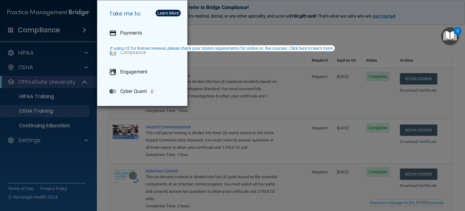
click at [30, 31] on div "Take me to: Payments Compliance Engagement Cyber Quant" at bounding box center [232, 105] width 465 height 211
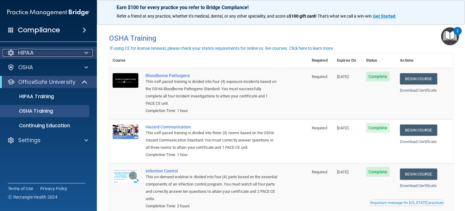
click at [24, 52] on p "HIPAA" at bounding box center [25, 52] width 15 height 7
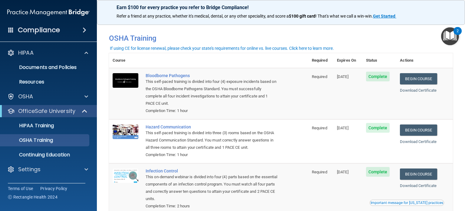
click at [303, 47] on div "If using CE for license renewal, please check your state's requirements for onl…" at bounding box center [222, 48] width 224 height 4
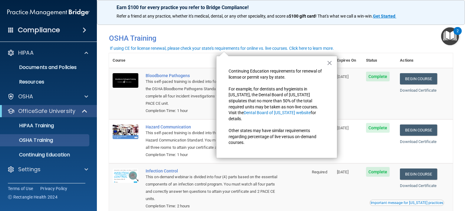
click at [335, 62] on div "× Continuing Education requirements for renewal of license or permit vary by st…" at bounding box center [276, 107] width 121 height 102
drag, startPoint x: 333, startPoint y: 62, endPoint x: 330, endPoint y: 63, distance: 3.3
click at [332, 62] on div "× Continuing Education requirements for renewal of license or permit vary by st…" at bounding box center [276, 107] width 121 height 102
click at [330, 63] on button "×" at bounding box center [330, 63] width 6 height 10
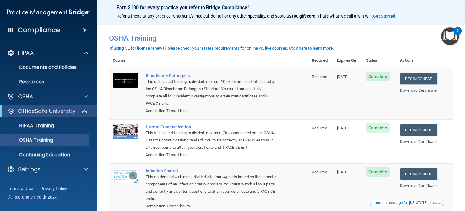
click at [305, 113] on td "Bloodborne Pathogens This self-paced training is divided into four (4) exposure…" at bounding box center [225, 93] width 166 height 51
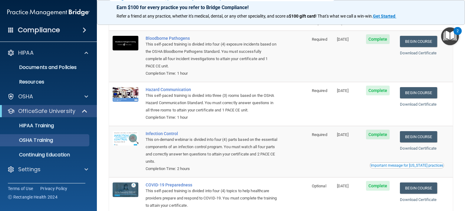
scroll to position [80, 0]
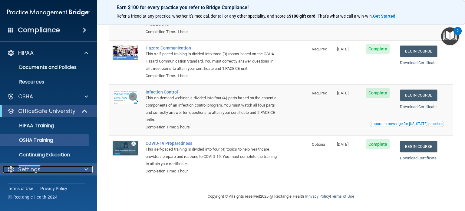
click at [52, 167] on div "Settings" at bounding box center [40, 168] width 75 height 7
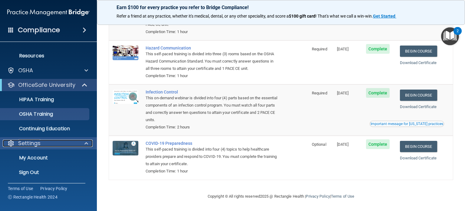
scroll to position [0, 0]
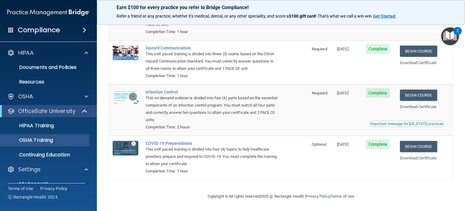
click at [51, 12] on img at bounding box center [48, 12] width 82 height 12
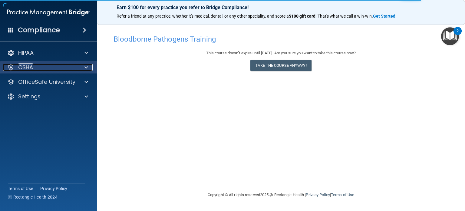
click at [34, 70] on div "OSHA" at bounding box center [40, 67] width 75 height 7
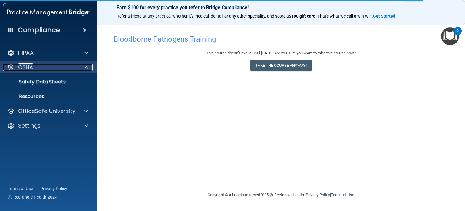
click at [34, 70] on div "OSHA" at bounding box center [40, 67] width 75 height 7
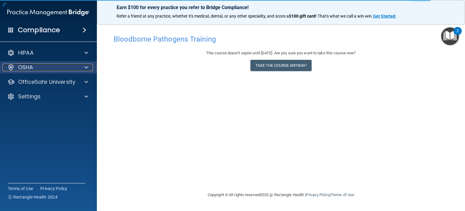
click at [35, 68] on div "OSHA" at bounding box center [40, 67] width 75 height 7
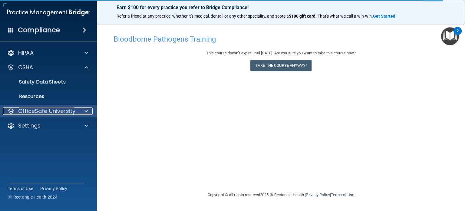
click at [45, 112] on p "OfficeSafe University" at bounding box center [46, 110] width 57 height 7
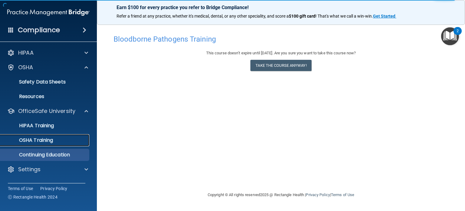
click at [46, 138] on p "OSHA Training" at bounding box center [28, 140] width 49 height 6
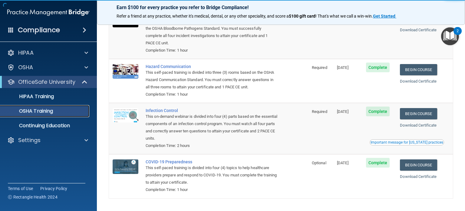
scroll to position [61, 0]
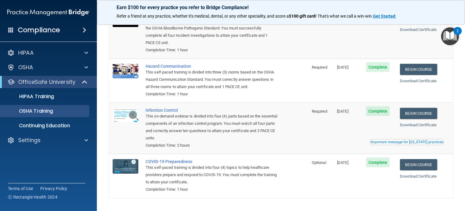
click at [378, 108] on span "Complete" at bounding box center [378, 111] width 24 height 10
click at [371, 112] on span "Complete" at bounding box center [378, 111] width 24 height 10
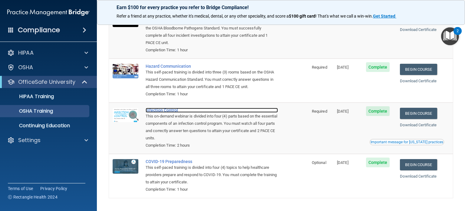
click at [165, 112] on div "Infection Control" at bounding box center [212, 110] width 132 height 5
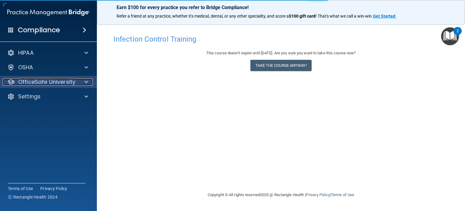
click at [37, 79] on p "OfficeSafe University" at bounding box center [46, 81] width 57 height 7
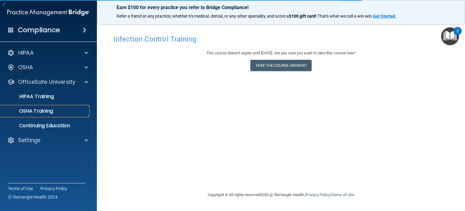
click at [42, 109] on p "OSHA Training" at bounding box center [28, 111] width 49 height 6
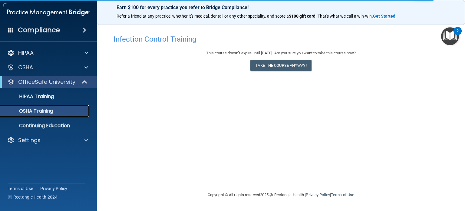
click at [42, 110] on p "OSHA Training" at bounding box center [28, 111] width 49 height 6
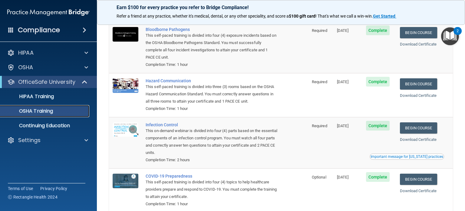
scroll to position [61, 0]
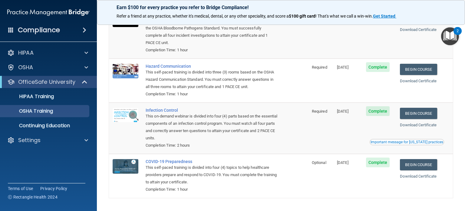
click at [415, 128] on div "Download Certificate" at bounding box center [424, 124] width 49 height 7
click at [413, 123] on link "Download Certificate" at bounding box center [418, 124] width 37 height 5
